Goal: Information Seeking & Learning: Learn about a topic

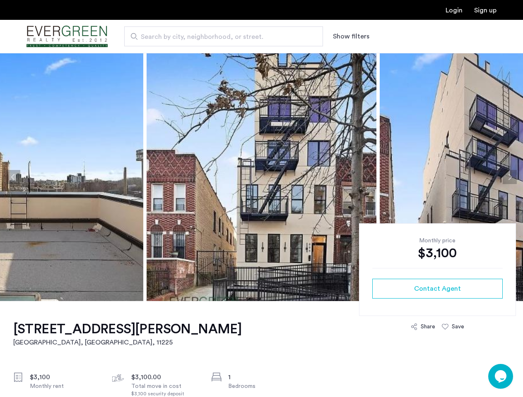
click at [350, 36] on button "Show filters" at bounding box center [351, 36] width 36 height 10
click at [13, 177] on button "Previous apartment" at bounding box center [13, 177] width 14 height 14
click at [261, 177] on img at bounding box center [262, 177] width 230 height 248
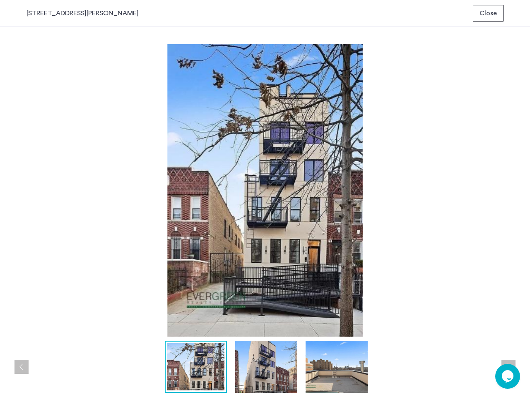
click at [261, 177] on img at bounding box center [264, 190] width 477 height 293
click at [451, 177] on img at bounding box center [264, 190] width 477 height 293
click at [510, 177] on div "prev next prev next" at bounding box center [265, 212] width 530 height 370
click at [437, 289] on img at bounding box center [264, 190] width 477 height 293
click at [423, 327] on img at bounding box center [264, 190] width 477 height 293
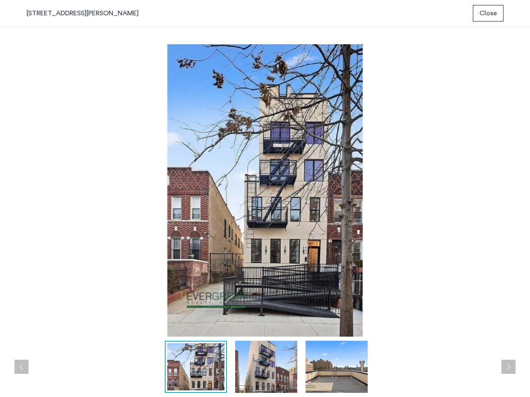
click at [453, 327] on img at bounding box center [264, 190] width 477 height 293
click at [500, 377] on div at bounding box center [266, 367] width 481 height 52
